Goal: Task Accomplishment & Management: Complete application form

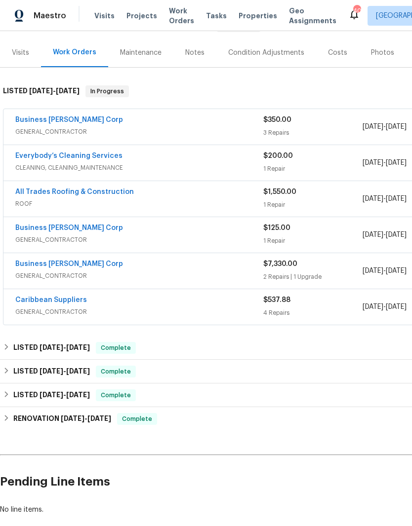
scroll to position [112, 0]
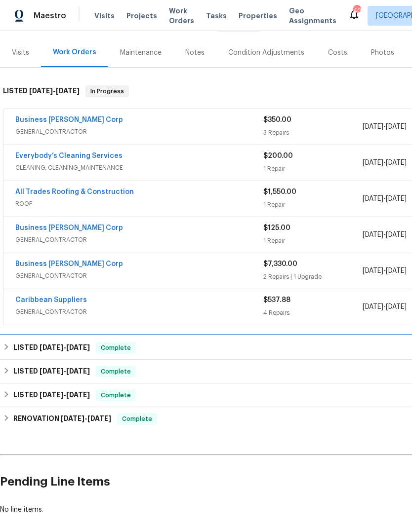
click at [298, 344] on div "LISTED 5/14/25 - 5/20/25 Complete" at bounding box center [279, 348] width 552 height 12
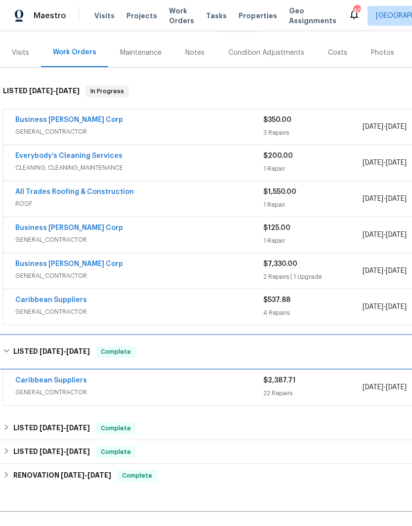
click at [304, 346] on div "LISTED 5/14/25 - 5/20/25 Complete" at bounding box center [279, 352] width 552 height 12
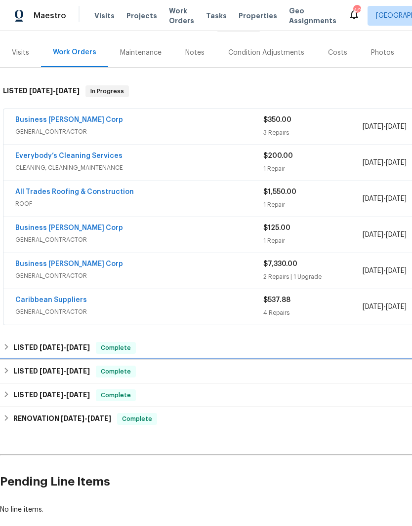
click at [296, 365] on div "LISTED 9/26/24 - 12/9/24 Complete" at bounding box center [279, 372] width 558 height 24
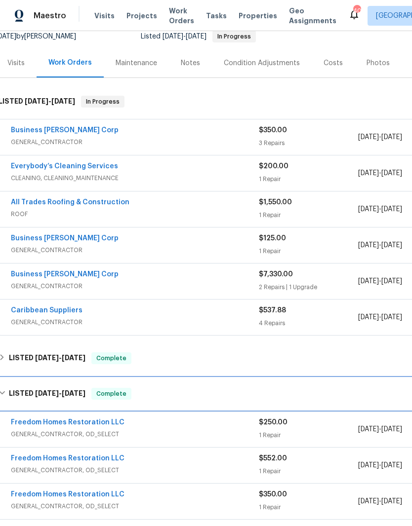
scroll to position [69, 5]
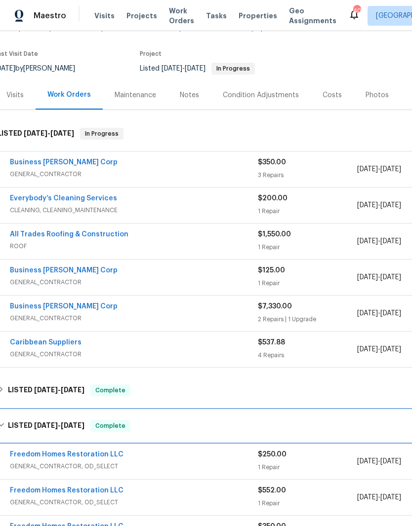
click at [309, 424] on div "LISTED 9/26/24 - 12/9/24 Complete" at bounding box center [274, 426] width 552 height 12
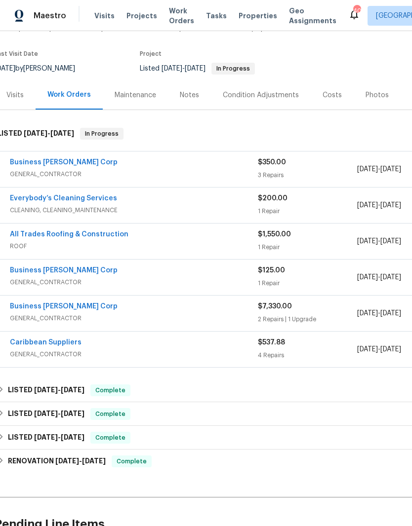
click at [243, 166] on div "Business [PERSON_NAME] Corp" at bounding box center [134, 163] width 248 height 12
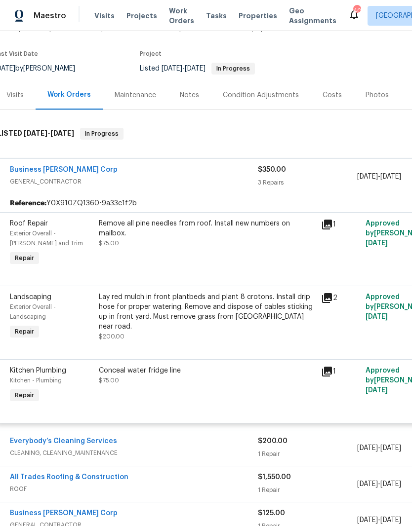
click at [239, 175] on div "Business [PERSON_NAME] Corp" at bounding box center [134, 171] width 248 height 12
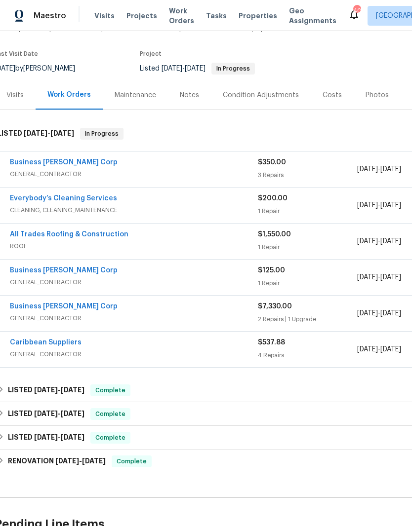
click at [241, 175] on span "GENERAL_CONTRACTOR" at bounding box center [134, 174] width 248 height 10
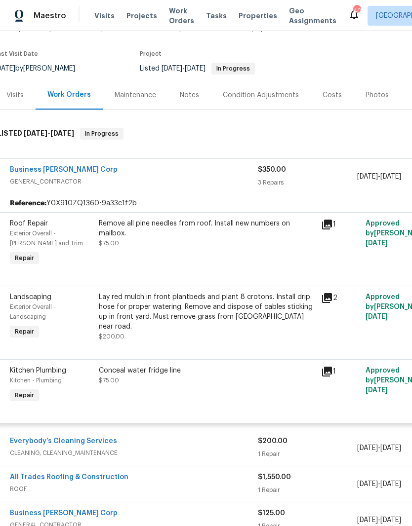
click at [245, 179] on span "GENERAL_CONTRACTOR" at bounding box center [134, 182] width 248 height 10
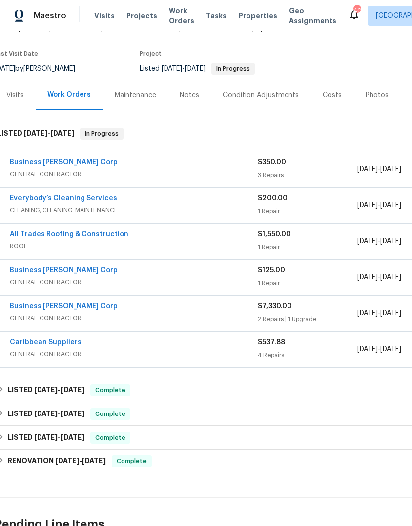
click at [216, 235] on div "All Trades Roofing & Construction" at bounding box center [134, 236] width 248 height 12
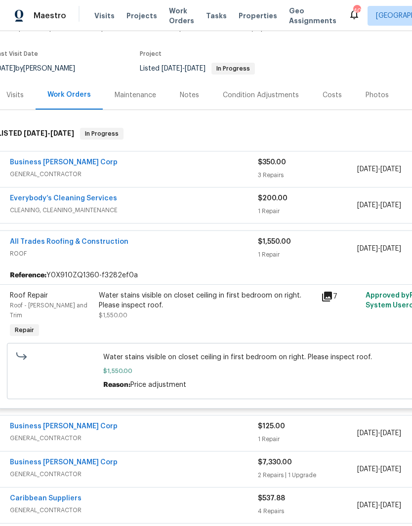
click at [28, 433] on span "GENERAL_CONTRACTOR" at bounding box center [134, 438] width 248 height 10
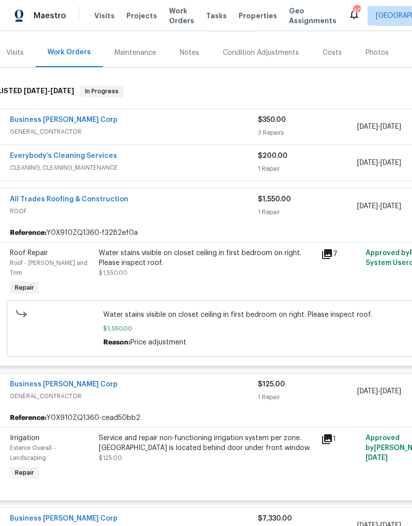
scroll to position [160, 5]
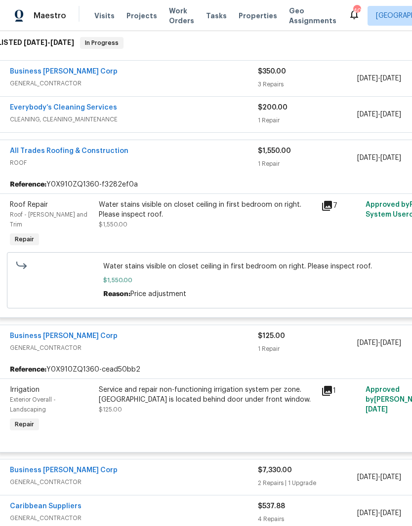
click at [26, 365] on b "Reference:" at bounding box center [28, 370] width 37 height 10
click at [31, 343] on span "GENERAL_CONTRACTOR" at bounding box center [134, 348] width 248 height 10
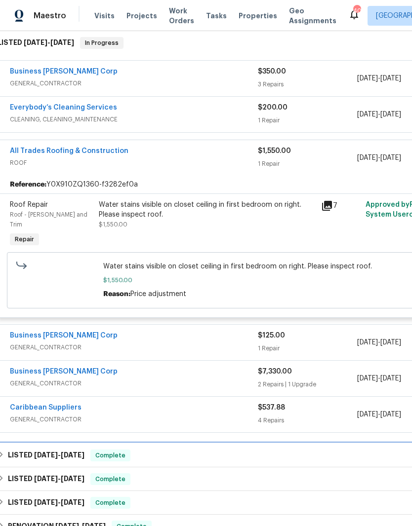
click at [381, 450] on div "LISTED 5/14/25 - 5/20/25 Complete" at bounding box center [274, 456] width 552 height 12
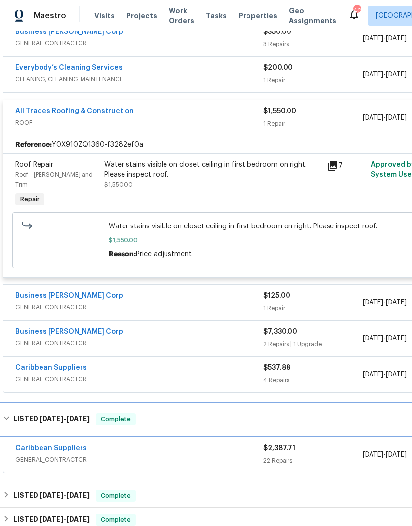
scroll to position [200, 0]
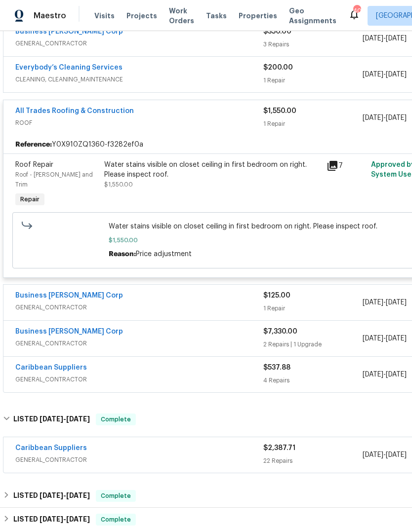
click at [32, 292] on link "Business [PERSON_NAME] Corp" at bounding box center [69, 295] width 108 height 7
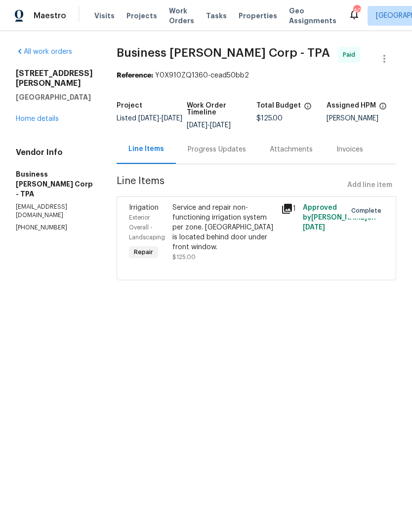
click at [31, 117] on link "Home details" at bounding box center [37, 118] width 43 height 7
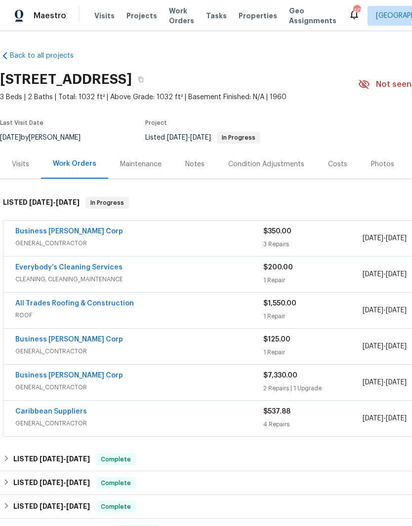
click at [21, 378] on link "Business [PERSON_NAME] Corp" at bounding box center [69, 375] width 108 height 7
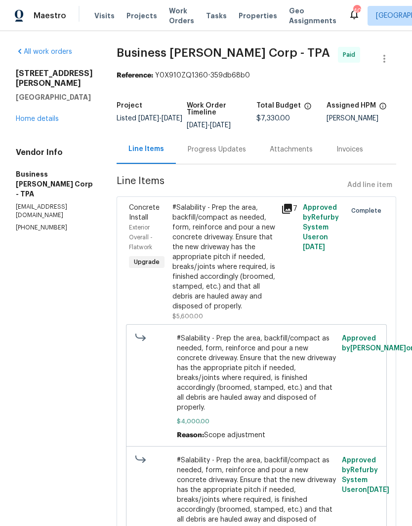
click at [31, 78] on div "4185 Barracuda Dr SE Saint Petersburg, FL 33705 Home details" at bounding box center [54, 96] width 77 height 55
click at [35, 115] on link "Home details" at bounding box center [37, 118] width 43 height 7
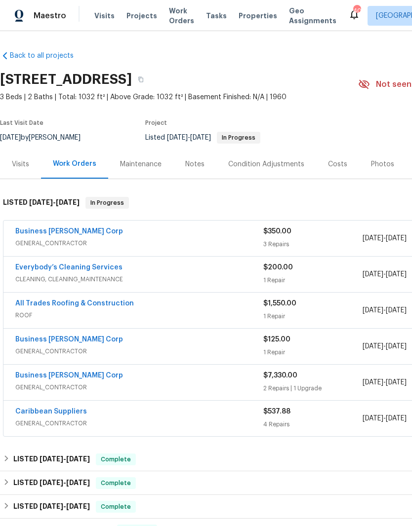
click at [25, 419] on span "GENERAL_CONTRACTOR" at bounding box center [139, 424] width 248 height 10
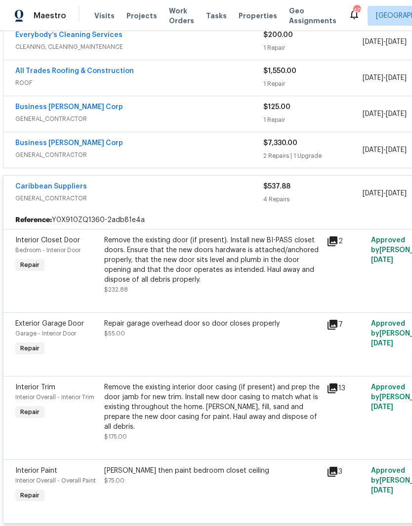
scroll to position [232, 0]
click at [26, 237] on span "Interior Closet Door" at bounding box center [47, 240] width 65 height 7
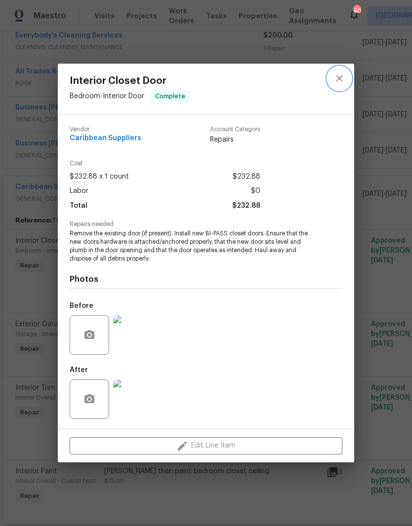
click at [343, 80] on icon "close" at bounding box center [339, 79] width 12 height 12
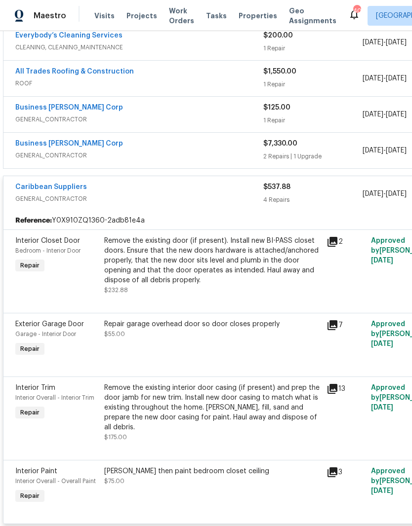
click at [114, 463] on div "Kilz then paint bedroom closet ceiling $75.00" at bounding box center [212, 485] width 222 height 45
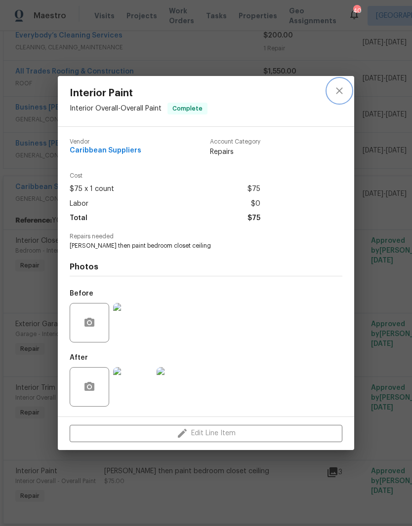
click at [336, 90] on icon "close" at bounding box center [339, 91] width 12 height 12
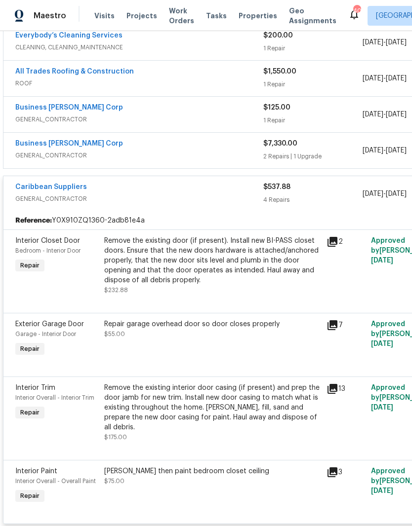
click at [28, 194] on span "GENERAL_CONTRACTOR" at bounding box center [139, 199] width 248 height 10
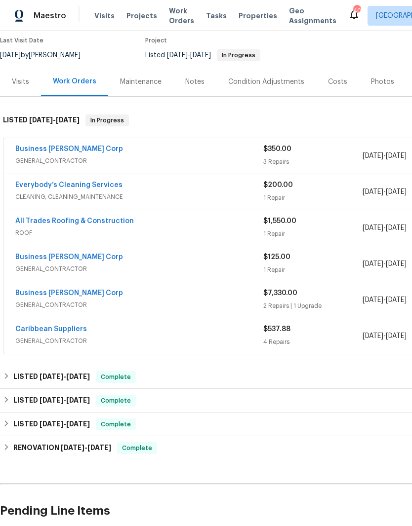
scroll to position [87, 0]
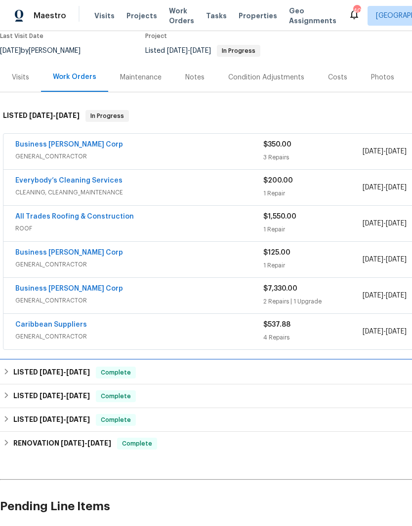
click at [22, 367] on h6 "LISTED 5/14/25 - 5/20/25" at bounding box center [51, 373] width 77 height 12
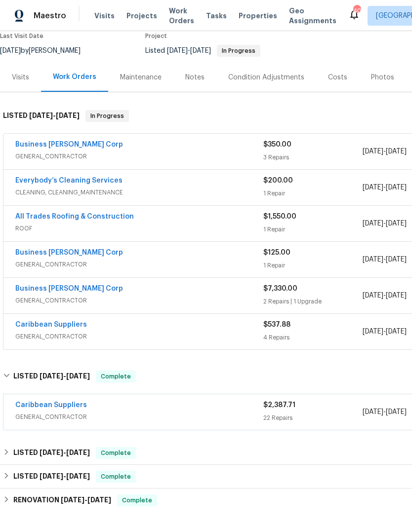
click at [23, 412] on span "GENERAL_CONTRACTOR" at bounding box center [139, 417] width 248 height 10
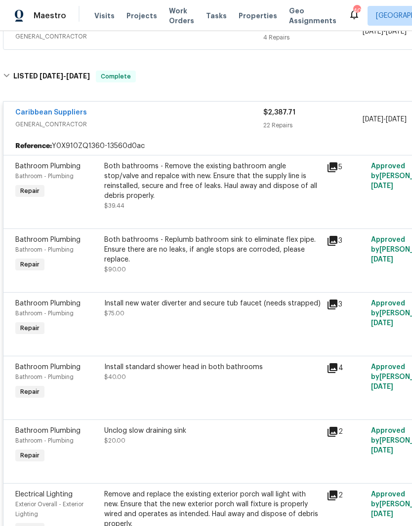
scroll to position [388, 0]
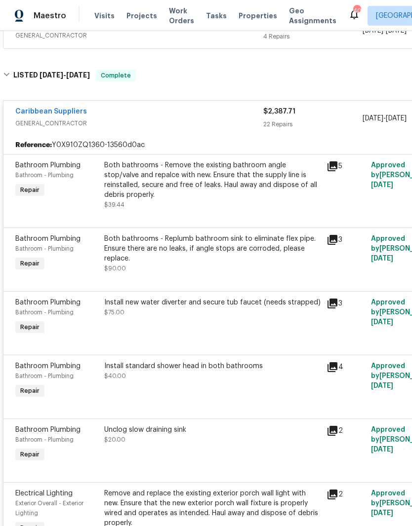
click at [385, 419] on div "Bathroom Plumbing Bathroom - Plumbing Repair Unclog slow draining sink $20.00 2…" at bounding box center [278, 451] width 551 height 64
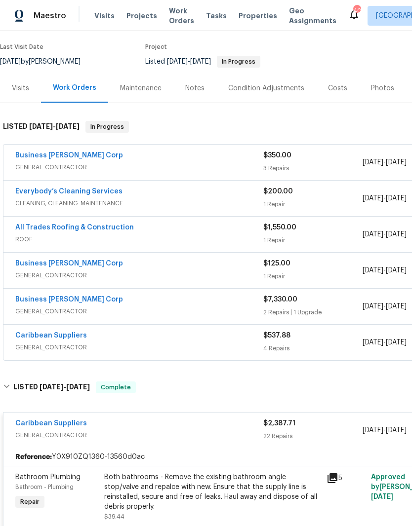
scroll to position [76, 0]
click at [31, 420] on link "Caribbean Suppliers" at bounding box center [51, 423] width 72 height 7
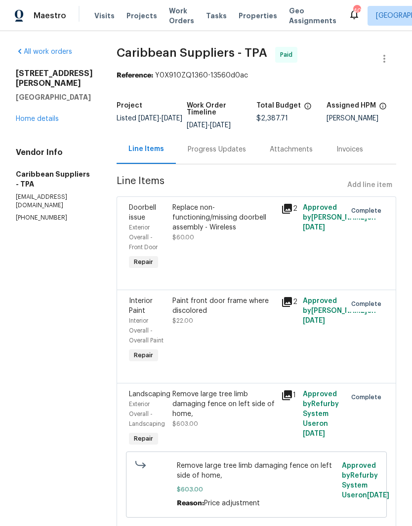
click at [38, 115] on link "Home details" at bounding box center [37, 118] width 43 height 7
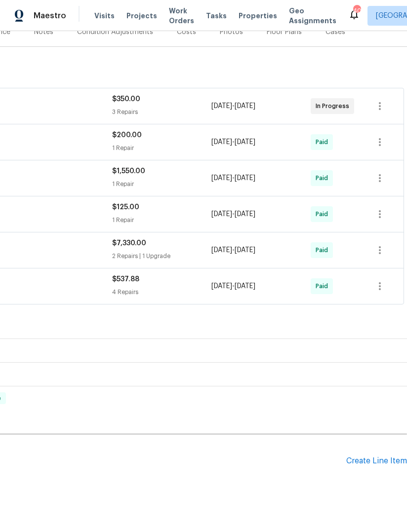
scroll to position [132, 151]
click at [368, 461] on div "Create Line Item" at bounding box center [376, 461] width 61 height 9
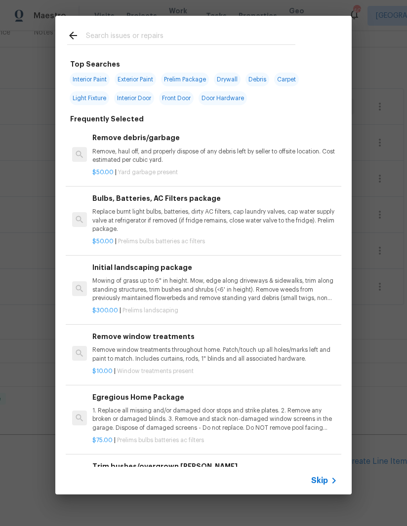
click at [326, 482] on span "Skip" at bounding box center [319, 481] width 17 height 10
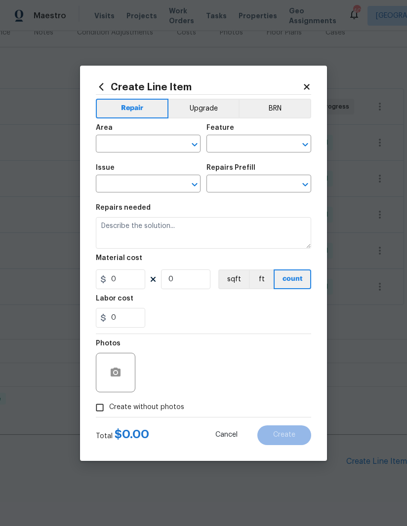
click at [112, 145] on input "text" at bounding box center [134, 144] width 77 height 15
click at [117, 185] on li "Interior Overall" at bounding box center [148, 183] width 105 height 16
type input "Interior Overall"
click at [234, 150] on input "text" at bounding box center [244, 144] width 77 height 15
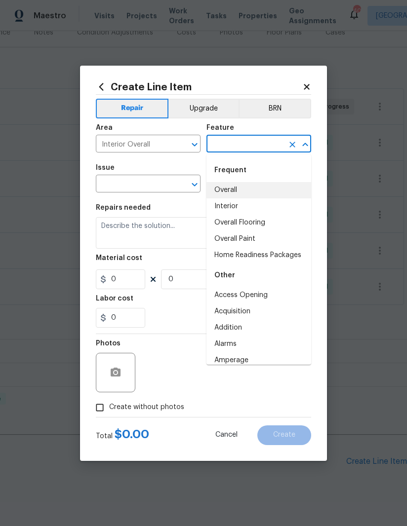
click at [260, 186] on li "Overall" at bounding box center [258, 190] width 105 height 16
type input "Overall"
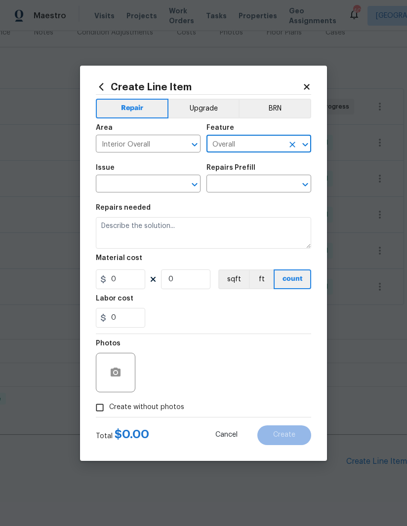
click at [292, 139] on button "Clear" at bounding box center [292, 145] width 14 height 14
type input "d"
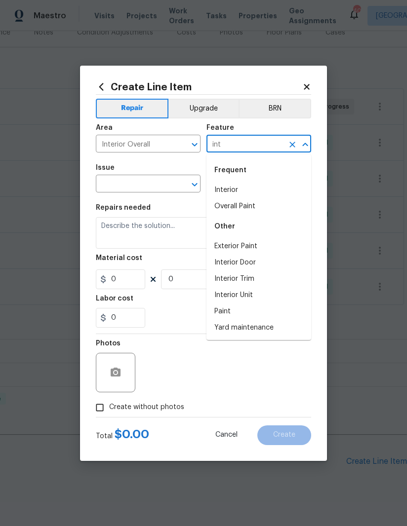
click at [230, 187] on li "Interior" at bounding box center [258, 190] width 105 height 16
type input "Interior"
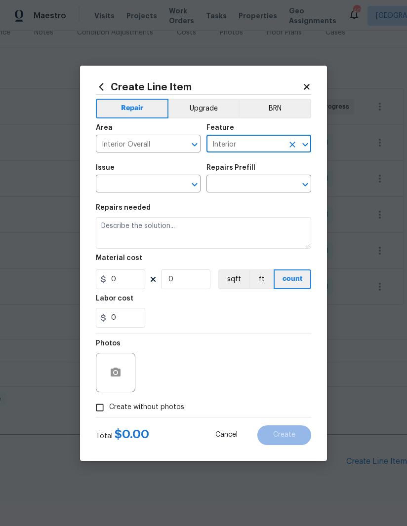
click at [112, 189] on input "text" at bounding box center [134, 184] width 77 height 15
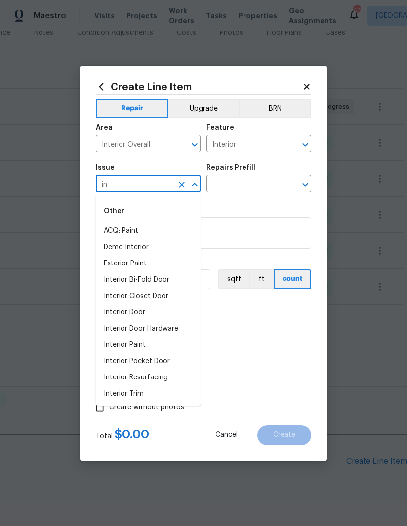
type input "i"
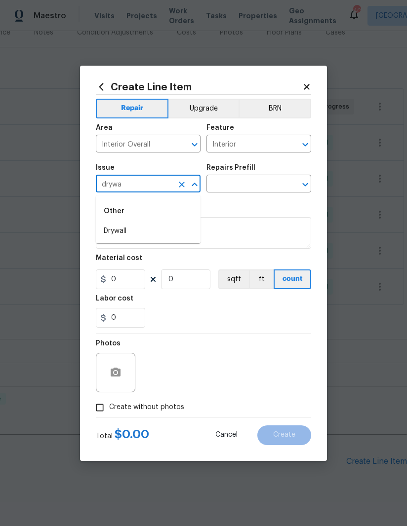
click at [109, 230] on li "Drywall" at bounding box center [148, 231] width 105 height 16
type input "Drywall"
click at [250, 183] on input "text" at bounding box center [244, 184] width 77 height 15
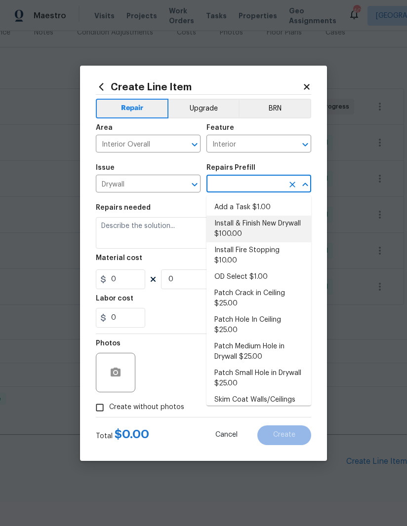
click at [268, 230] on li "Install & Finish New Drywall $100.00" at bounding box center [258, 229] width 105 height 27
type input "Install & Finish New Drywall $100.00"
type input "Walls and Ceiling"
type textarea "Remove the existing damaged drywall and replace with new. Ensure that the new d…"
type input "1"
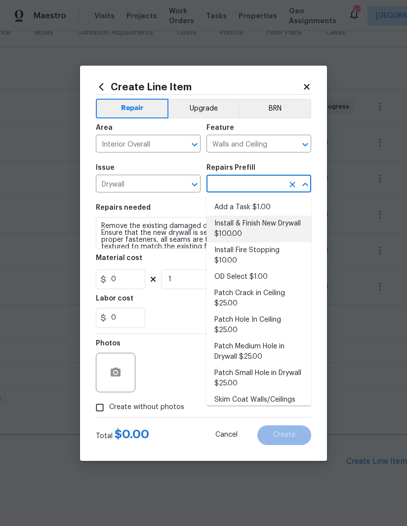
type input "Install & Finish New Drywall $100.00"
type input "100"
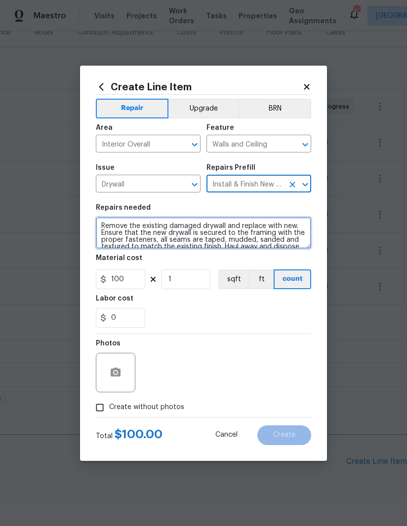
click at [111, 237] on textarea "Remove the existing damaged drywall and replace with new. Ensure that the new d…" at bounding box center [203, 233] width 215 height 32
click at [113, 233] on textarea "Remove the existing damaged drywall and replace with new. Ensure that the new d…" at bounding box center [203, 233] width 215 height 32
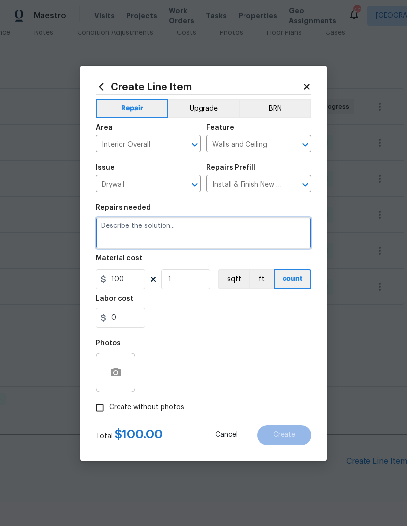
click at [115, 228] on textarea at bounding box center [203, 233] width 215 height 32
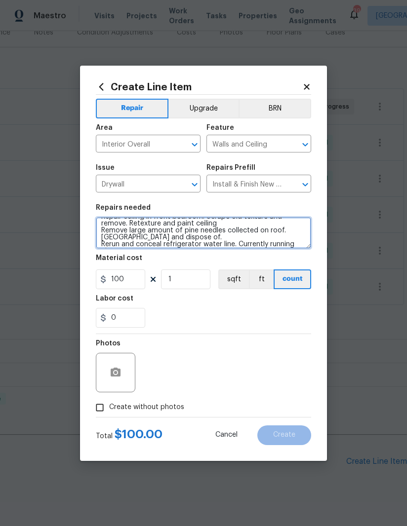
scroll to position [16, 0]
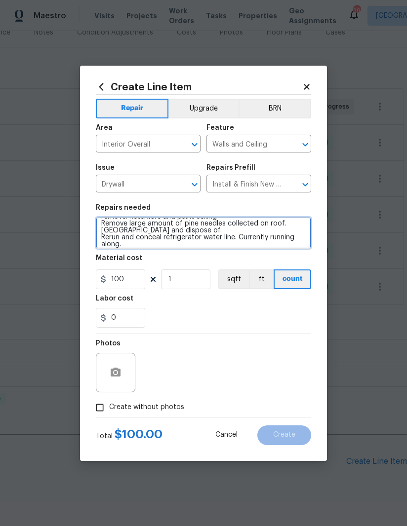
type textarea "Repair ceiling in front bedroom. Scrape old texture and remove. Retexture and p…"
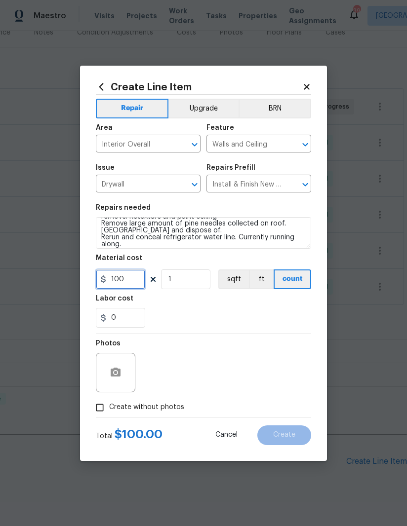
click at [122, 289] on input "100" at bounding box center [120, 279] width 49 height 20
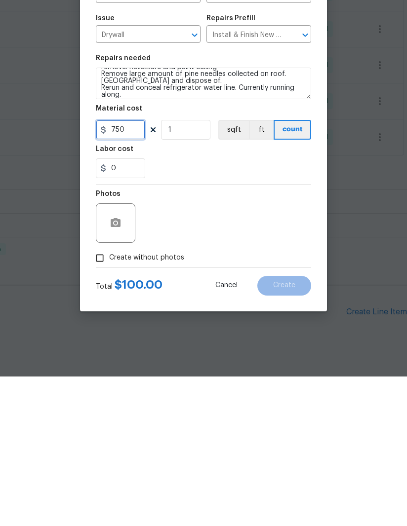
type input "750"
click at [112, 368] on icon "button" at bounding box center [116, 372] width 10 height 9
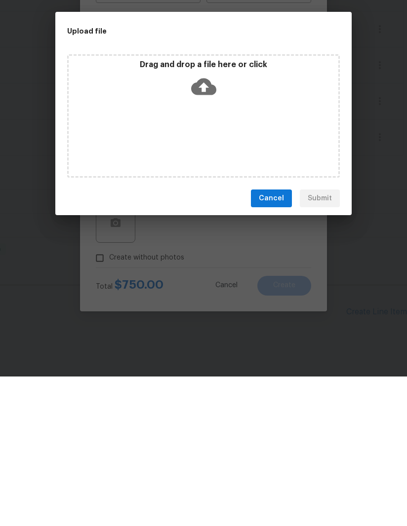
scroll to position [35, 0]
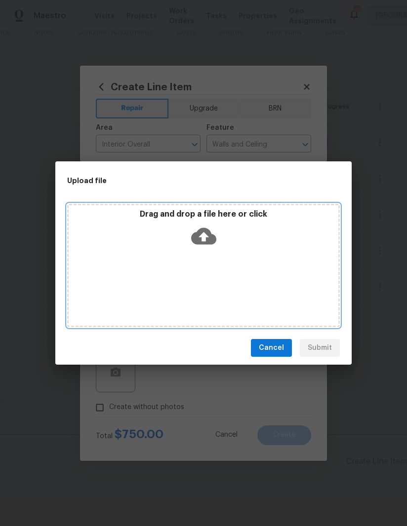
click at [205, 237] on icon at bounding box center [203, 236] width 25 height 25
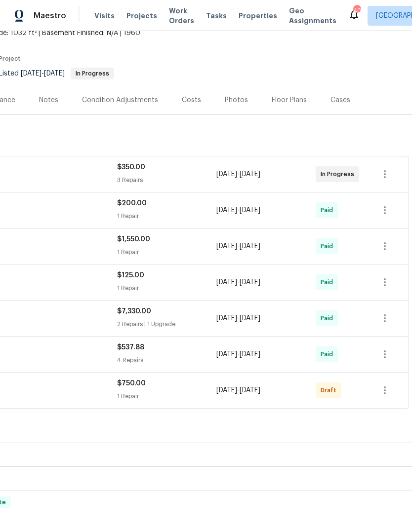
scroll to position [63, 146]
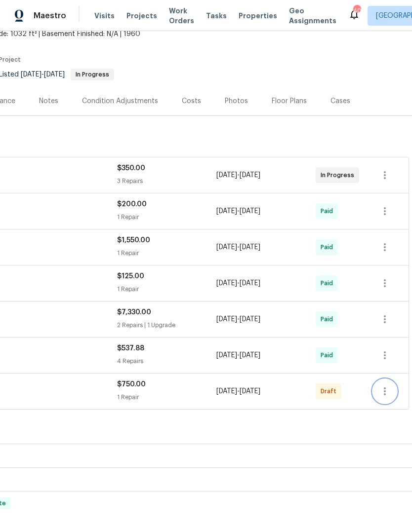
click at [380, 396] on icon "button" at bounding box center [385, 391] width 12 height 12
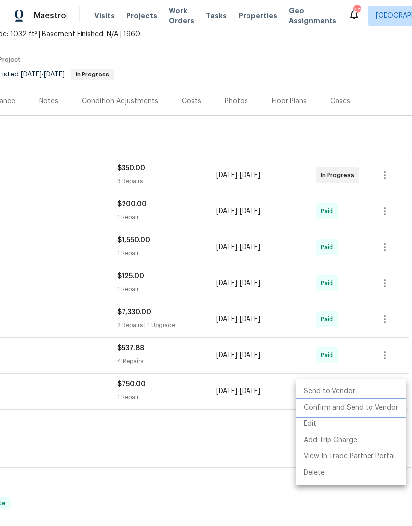
click at [359, 409] on li "Confirm and Send to Vendor" at bounding box center [351, 408] width 110 height 16
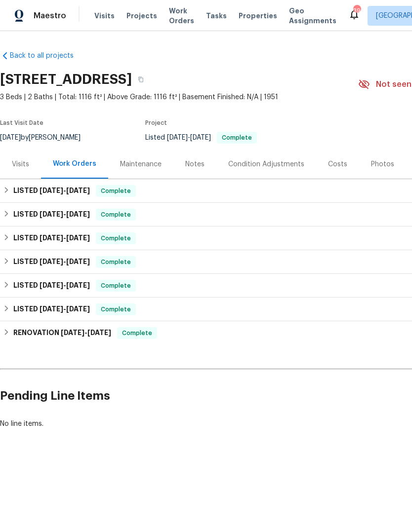
click at [143, 163] on div "Maintenance" at bounding box center [140, 164] width 41 height 10
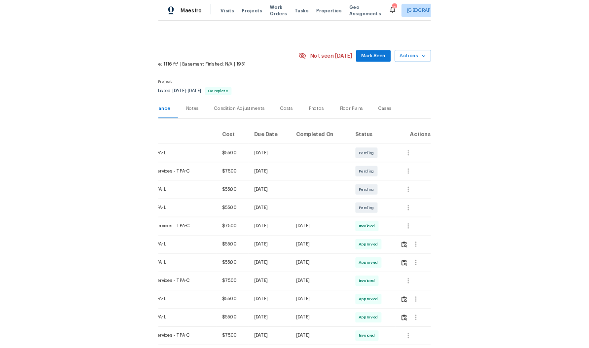
scroll to position [0, 146]
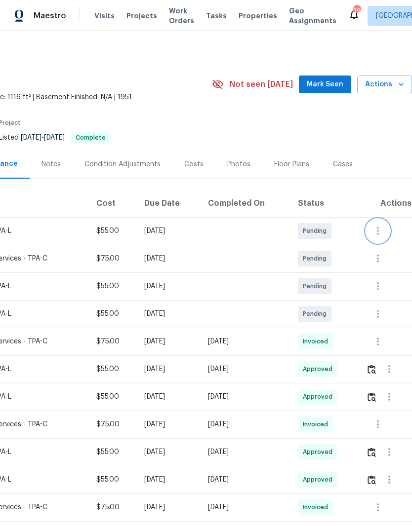
click at [379, 226] on icon "button" at bounding box center [378, 231] width 12 height 12
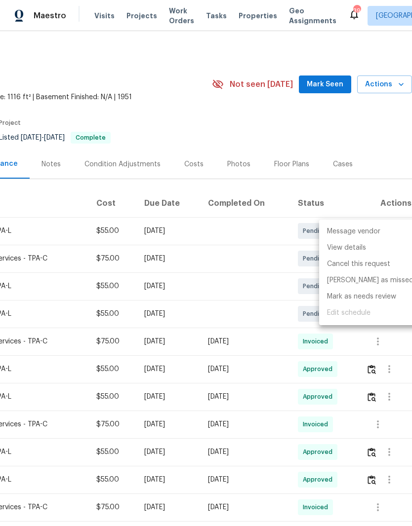
click at [374, 230] on li "Message vendor" at bounding box center [370, 232] width 102 height 16
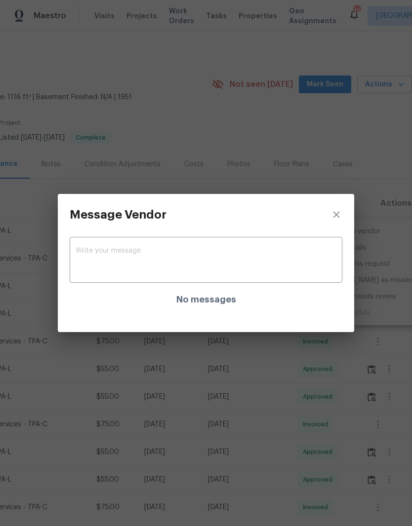
click at [92, 251] on textarea at bounding box center [206, 261] width 261 height 28
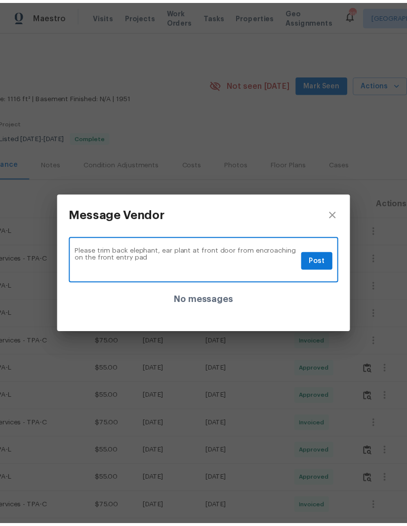
scroll to position [0, 0]
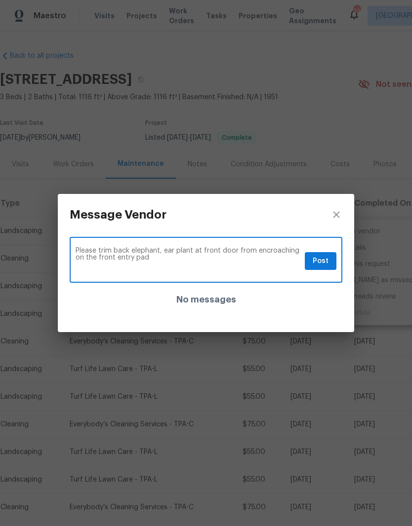
click at [159, 251] on textarea "Please trim back elephant, ear plant at front door from encroaching on the fron…" at bounding box center [188, 261] width 225 height 28
type textarea "Please trim back elephant ear plant at front door from encroaching on the front…"
click at [319, 257] on span "Post" at bounding box center [320, 261] width 16 height 12
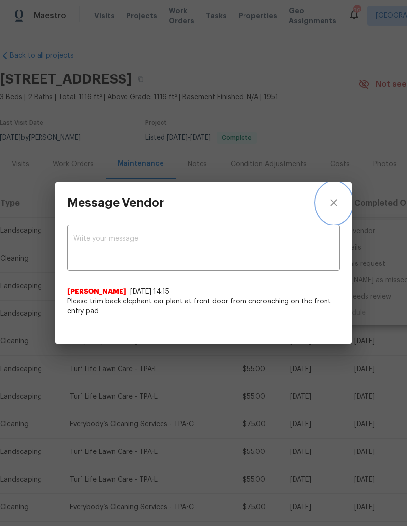
click at [339, 204] on icon "close" at bounding box center [334, 203] width 12 height 12
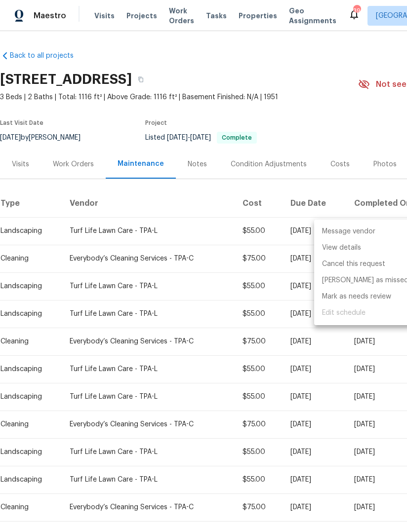
click at [61, 259] on div at bounding box center [203, 263] width 407 height 526
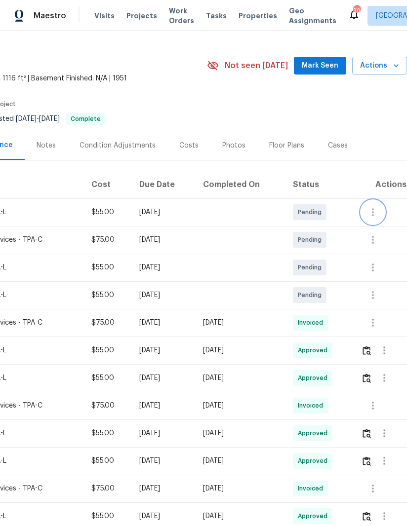
scroll to position [19, 151]
click at [374, 242] on icon "button" at bounding box center [373, 240] width 2 height 8
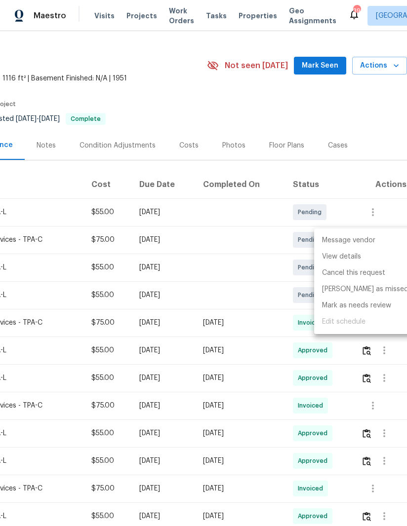
click at [363, 240] on li "Message vendor" at bounding box center [365, 240] width 102 height 16
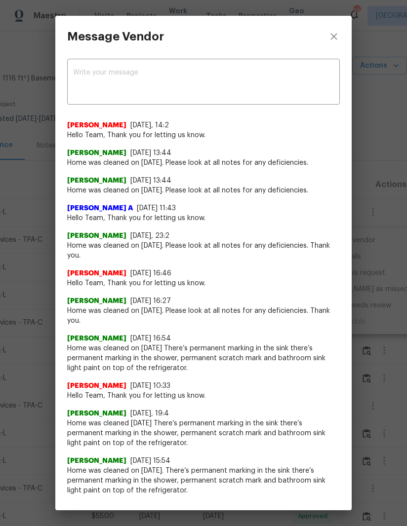
click at [94, 81] on textarea at bounding box center [203, 83] width 261 height 28
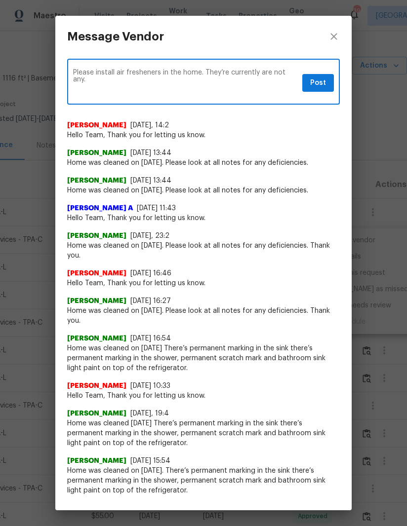
type textarea "Please install air fresheners in the home. They’re currently are not any."
click at [322, 77] on span "Post" at bounding box center [318, 83] width 16 height 12
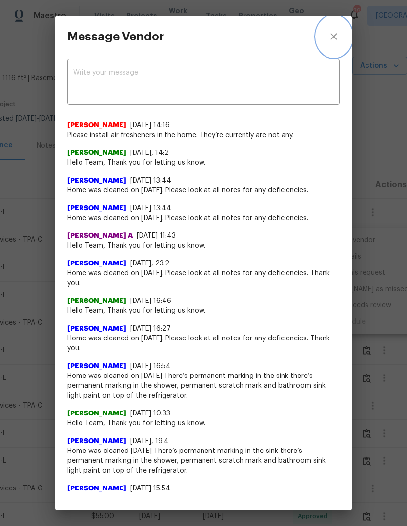
click at [334, 30] on button "close" at bounding box center [334, 36] width 36 height 41
